Goal: Task Accomplishment & Management: Complete application form

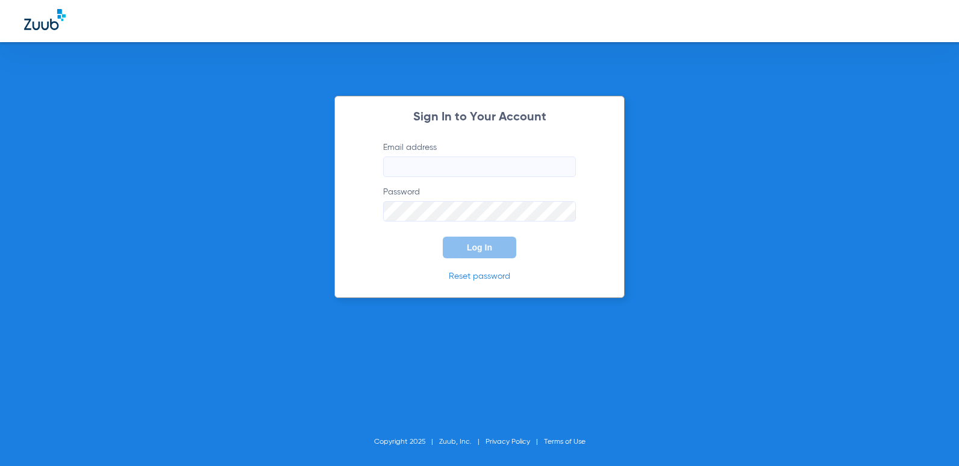
click at [426, 169] on input "Email address" at bounding box center [479, 167] width 193 height 20
type input "[EMAIL_ADDRESS][DOMAIN_NAME]"
click at [489, 275] on link "Reset password" at bounding box center [479, 276] width 61 height 8
click at [443, 237] on button "Log In" at bounding box center [480, 248] width 74 height 22
click at [372, 208] on form "Email address [EMAIL_ADDRESS][DOMAIN_NAME] Password Log In" at bounding box center [479, 200] width 229 height 117
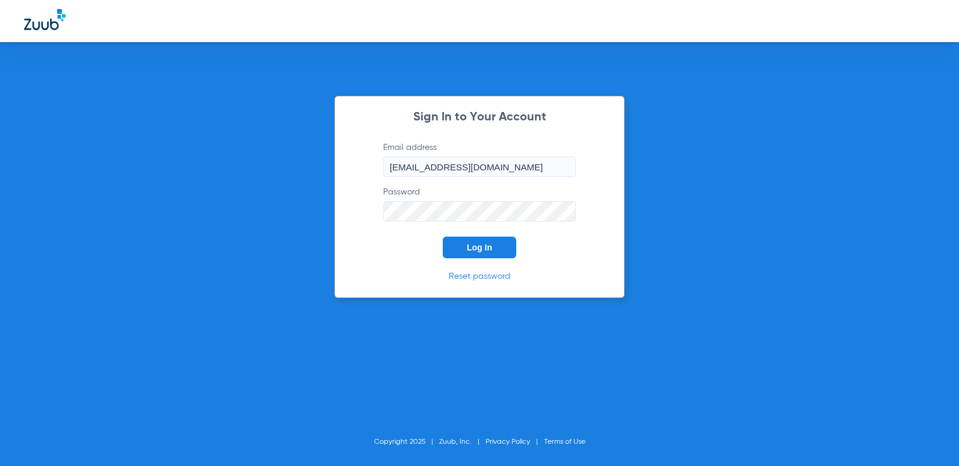
click at [487, 248] on span "Log In" at bounding box center [479, 248] width 25 height 10
click at [446, 171] on input "Email address" at bounding box center [479, 167] width 193 height 20
type input "[EMAIL_ADDRESS][DOMAIN_NAME]"
click at [476, 246] on span "Log In" at bounding box center [479, 248] width 25 height 10
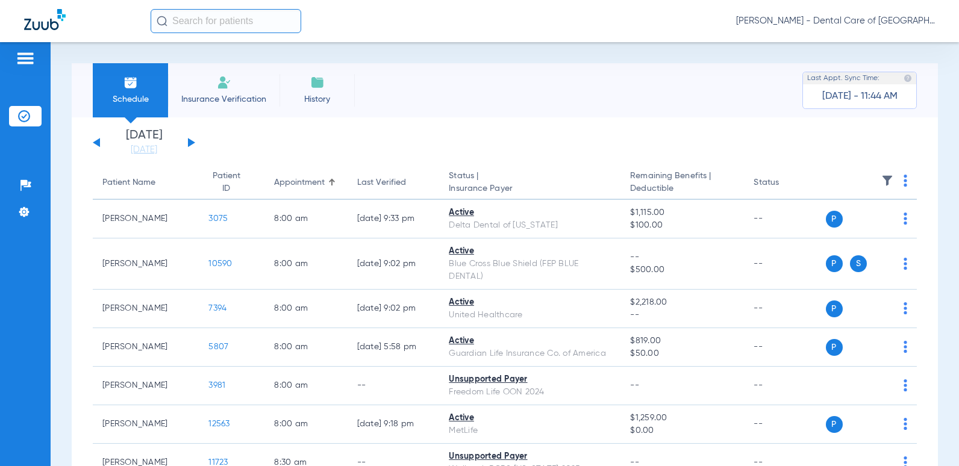
click at [227, 96] on span "Insurance Verification" at bounding box center [223, 99] width 93 height 12
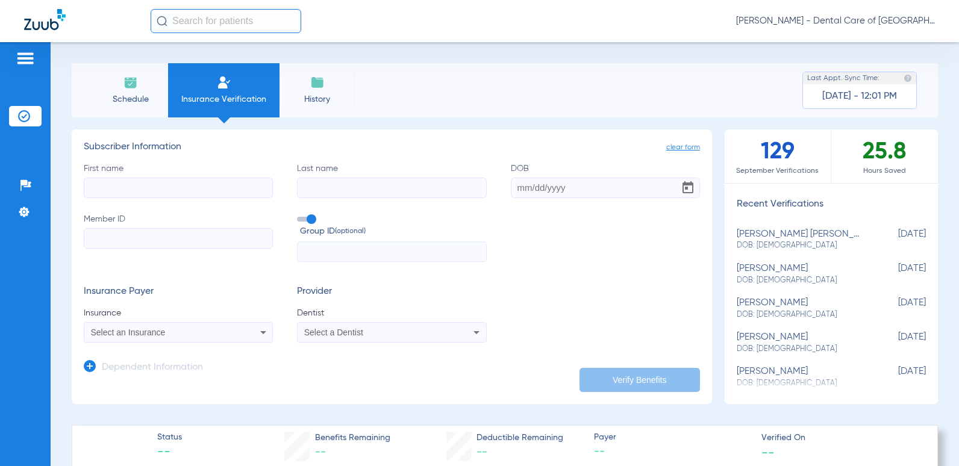
click at [165, 192] on input "First name" at bounding box center [178, 188] width 189 height 20
type input "carlos"
type input "villalon"
type input "08/01/1974"
click at [160, 242] on input "Member ID" at bounding box center [178, 238] width 189 height 20
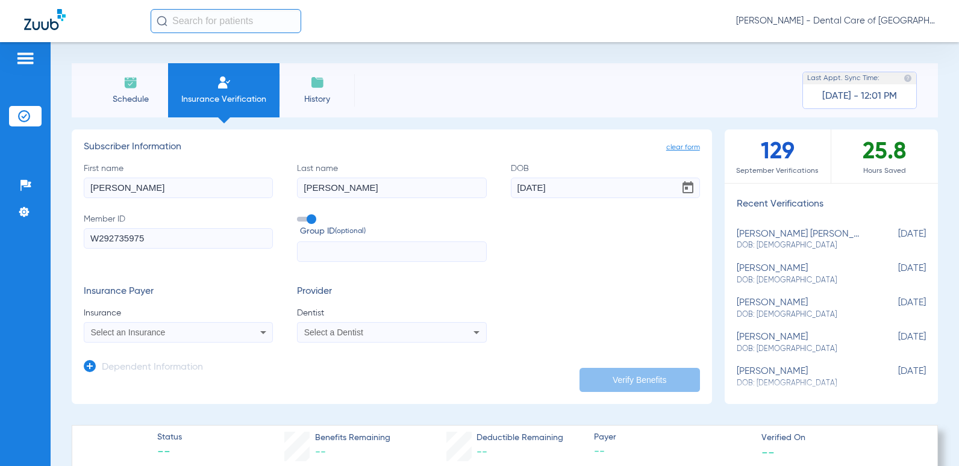
type input "W292735975"
click at [263, 333] on icon at bounding box center [263, 332] width 14 height 14
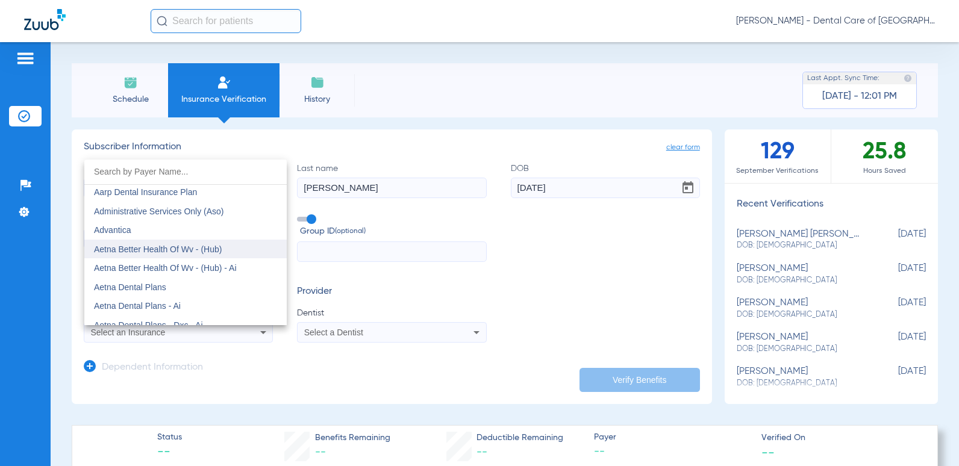
scroll to position [60, 0]
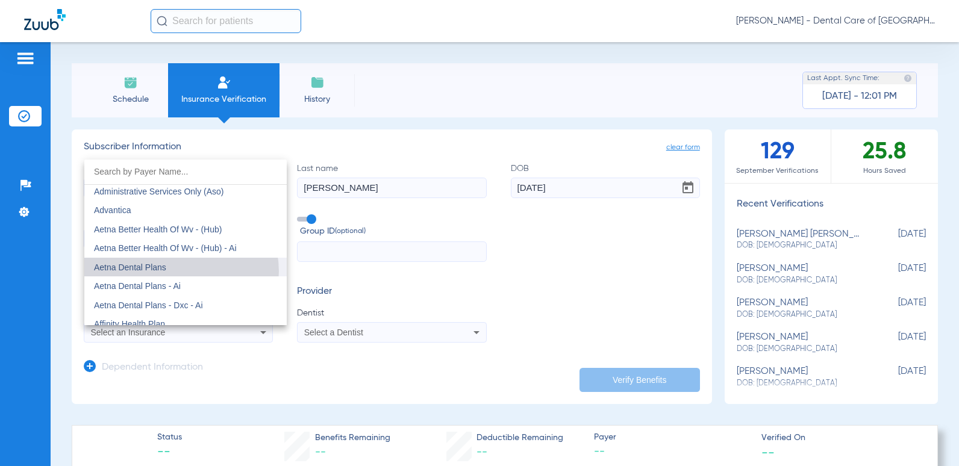
click at [180, 271] on mat-option "Aetna Dental Plans" at bounding box center [185, 267] width 202 height 19
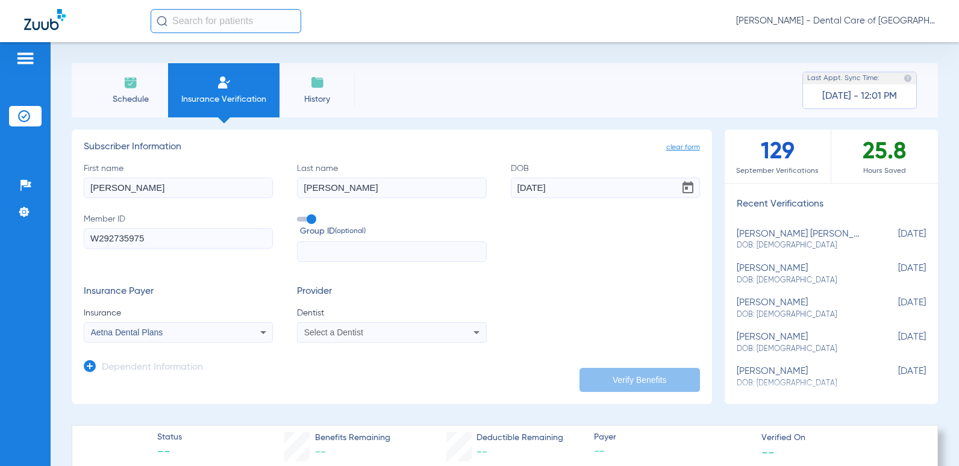
click at [474, 333] on icon at bounding box center [477, 332] width 6 height 3
type input "ank"
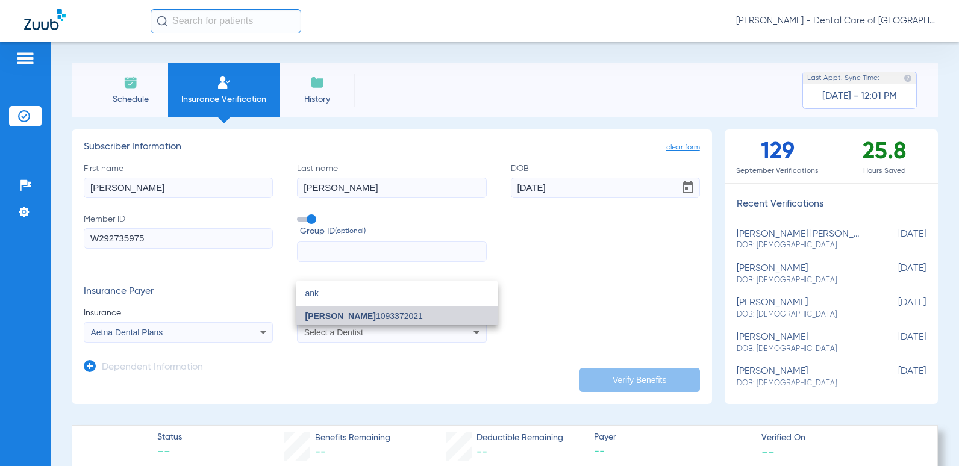
click at [406, 319] on mat-option "Ankit Patel 1093372021" at bounding box center [397, 316] width 202 height 19
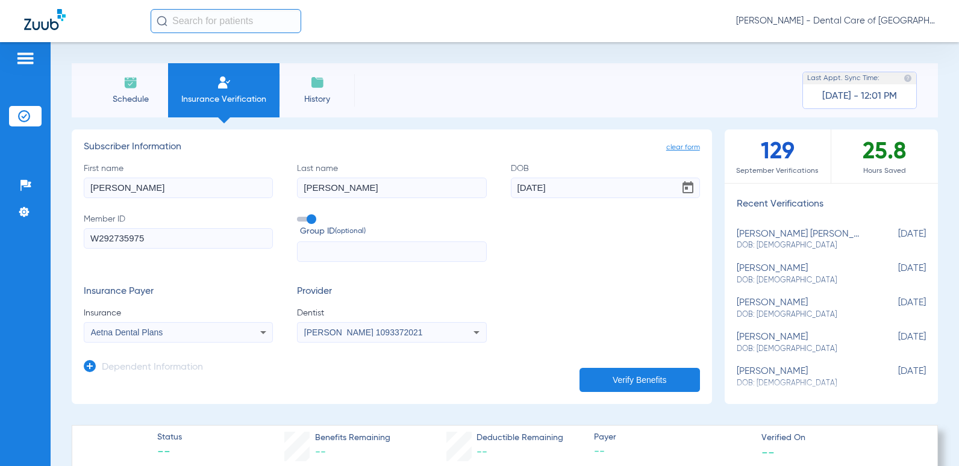
click at [89, 369] on icon at bounding box center [90, 366] width 12 height 12
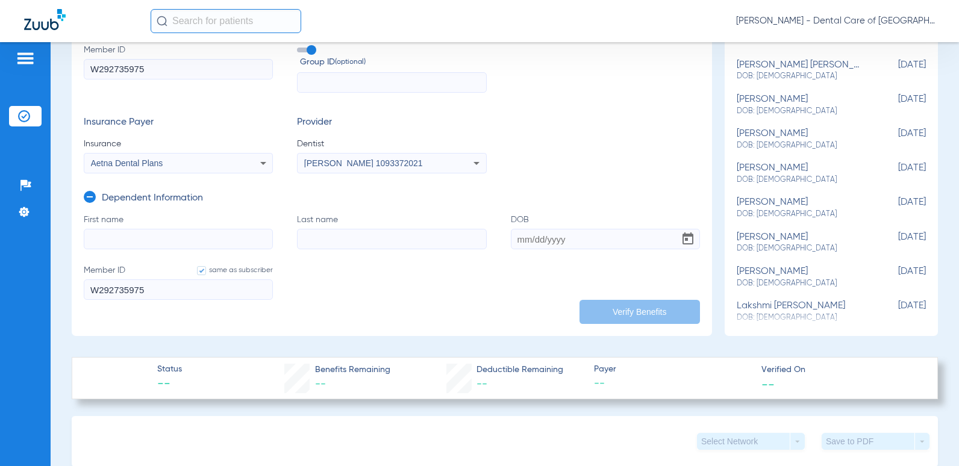
scroll to position [181, 0]
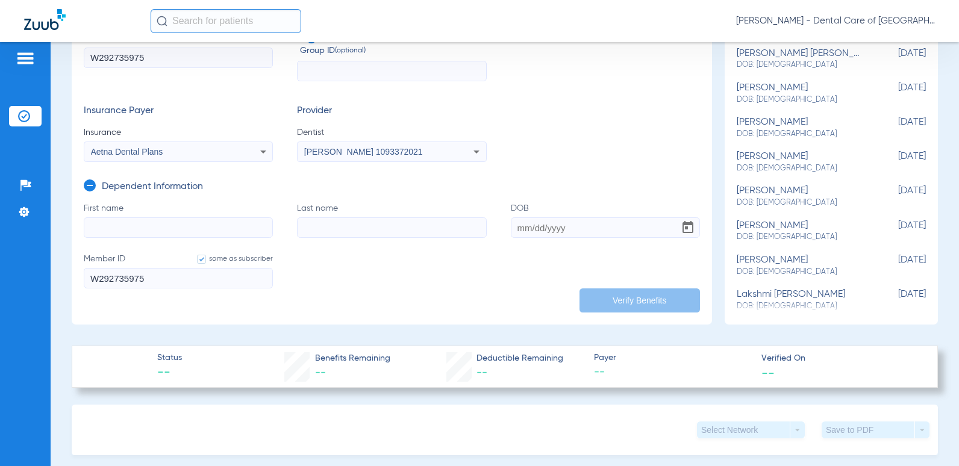
click at [149, 228] on input "First name" at bounding box center [178, 228] width 189 height 20
type input "Norma"
type input "i"
type input "villalon"
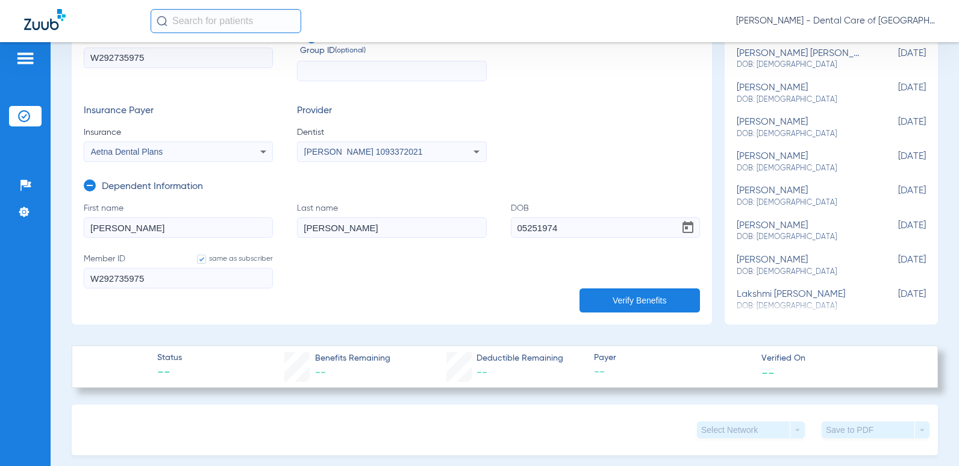
type input "05/25/1974"
click at [632, 295] on button "Verify Benefits" at bounding box center [640, 301] width 120 height 24
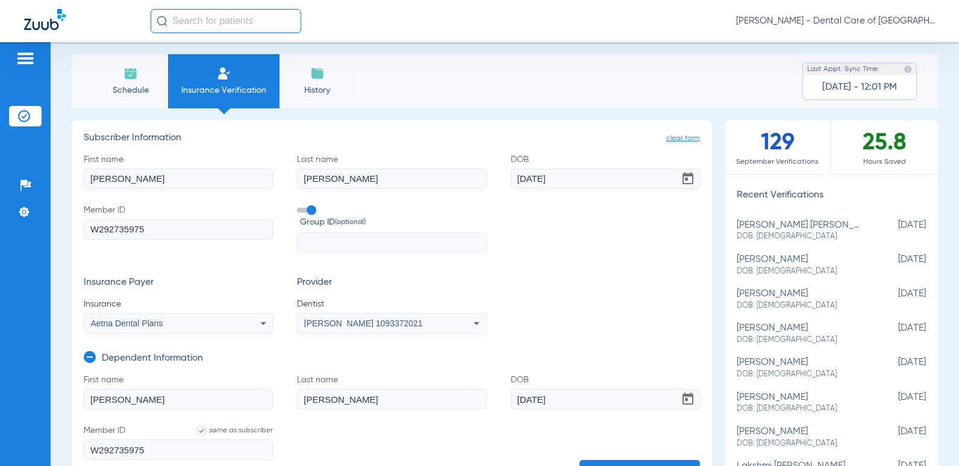
scroll to position [0, 0]
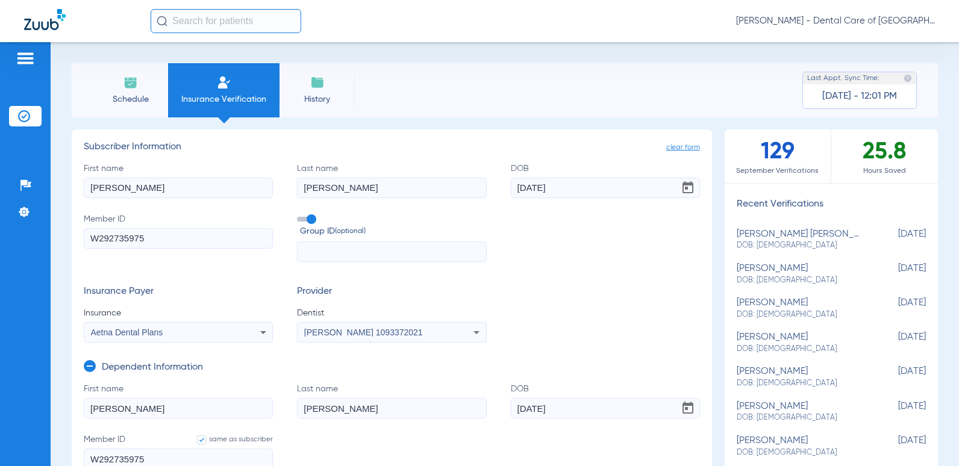
click at [384, 250] on input "text" at bounding box center [391, 252] width 189 height 20
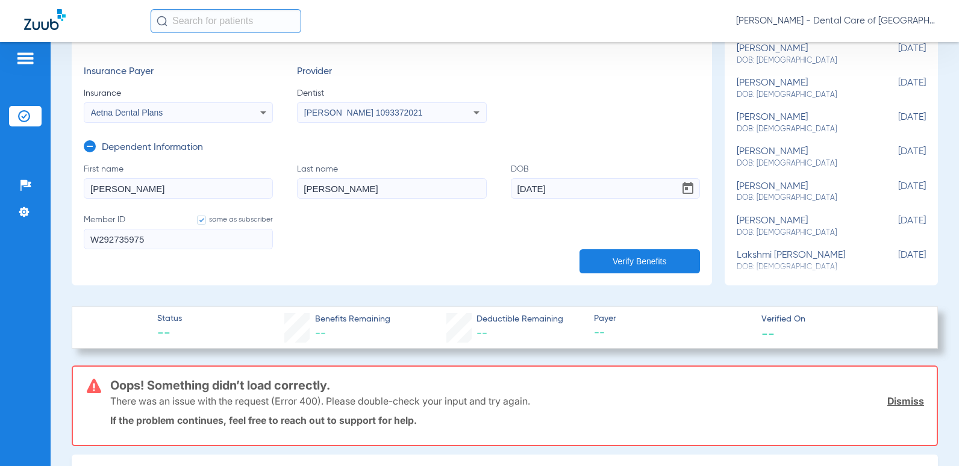
scroll to position [181, 0]
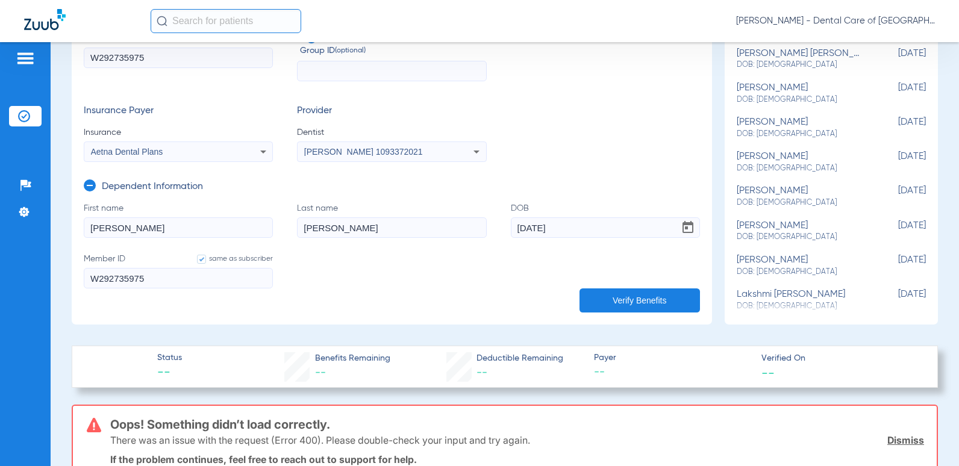
click at [633, 294] on button "Verify Benefits" at bounding box center [640, 301] width 120 height 24
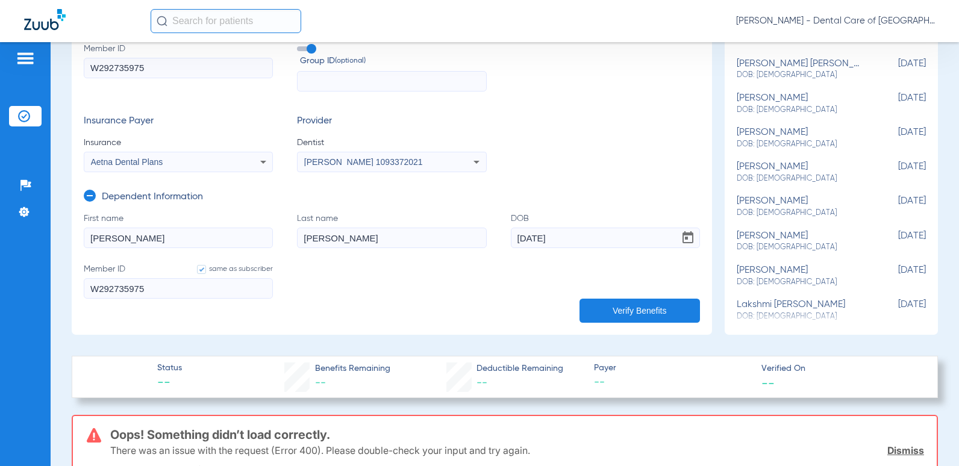
scroll to position [139, 0]
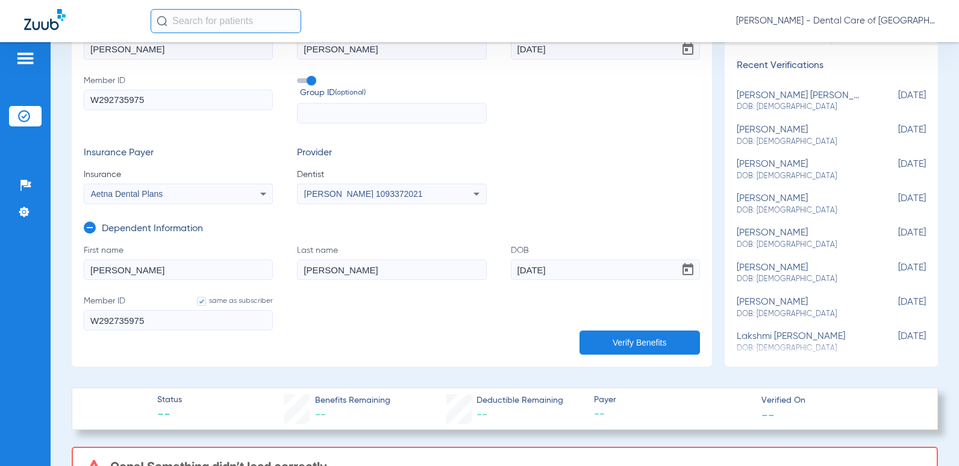
click at [90, 227] on icon at bounding box center [90, 228] width 12 height 12
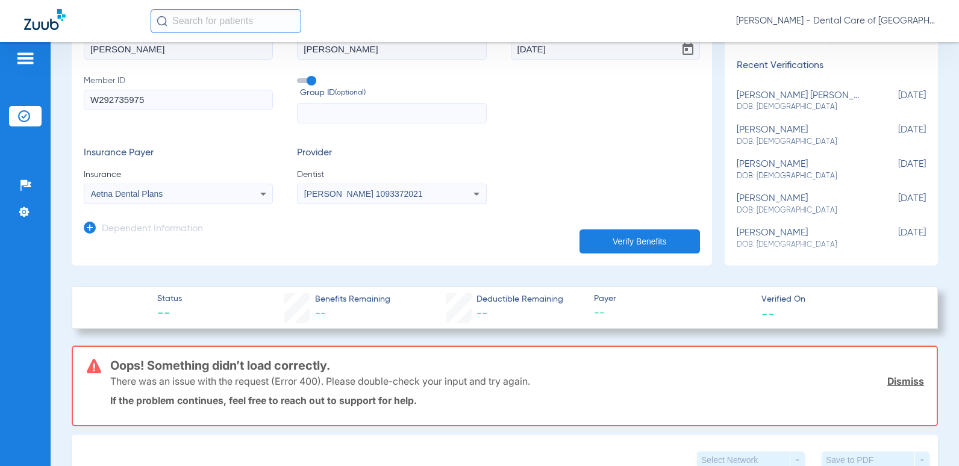
click at [641, 240] on button "Verify Benefits" at bounding box center [640, 242] width 120 height 24
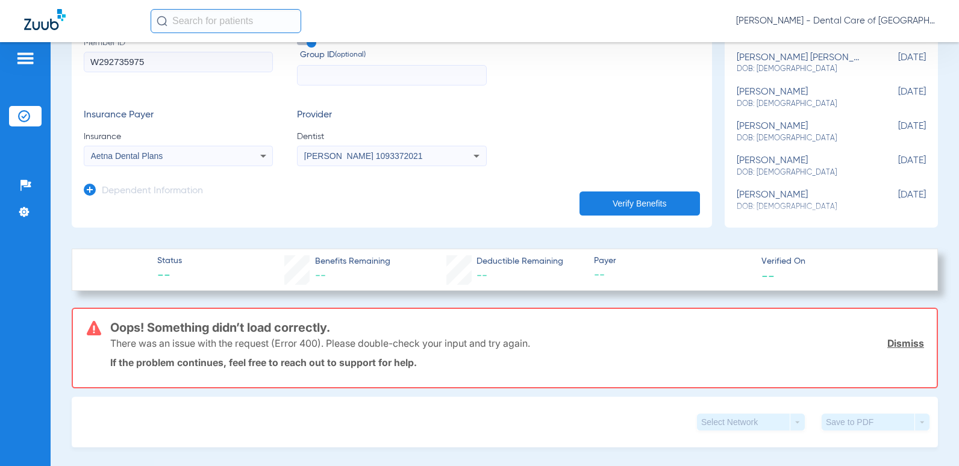
scroll to position [0, 0]
